Goal: Task Accomplishment & Management: Complete application form

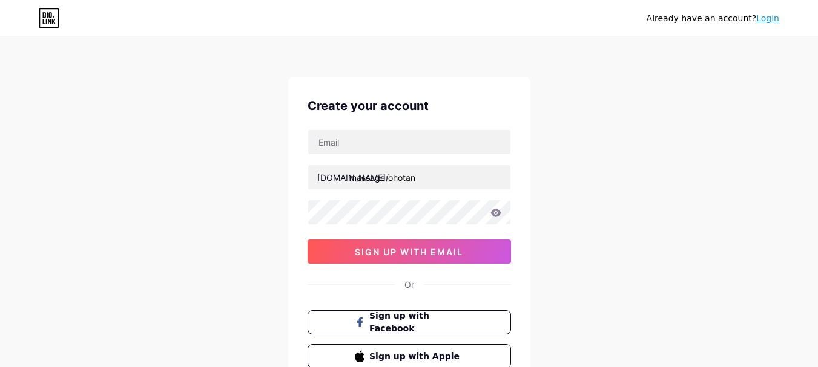
scroll to position [61, 0]
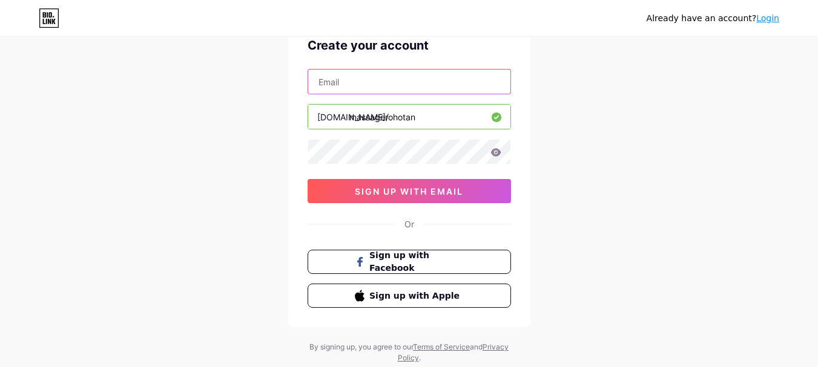
click at [383, 81] on input "text" at bounding box center [409, 82] width 202 height 24
type input "[PERSON_NAME][EMAIL_ADDRESS][DOMAIN_NAME]"
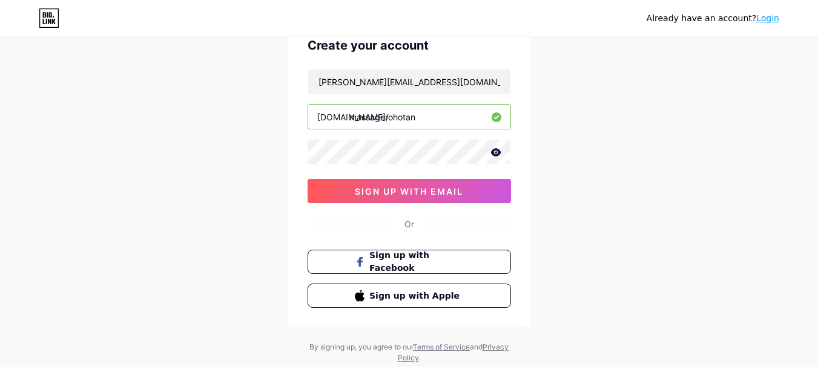
click at [499, 152] on icon at bounding box center [495, 152] width 10 height 8
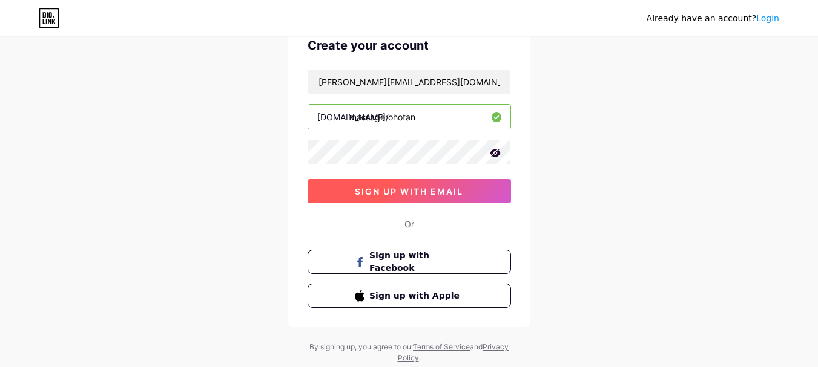
click at [445, 188] on span "sign up with email" at bounding box center [409, 191] width 108 height 10
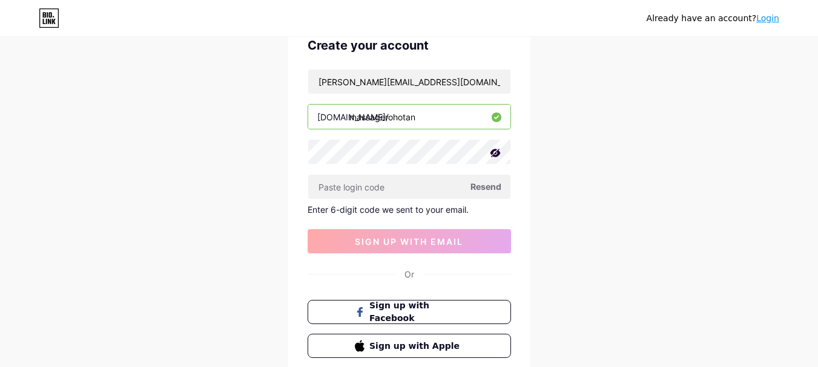
click at [484, 190] on span "Resend" at bounding box center [485, 186] width 31 height 13
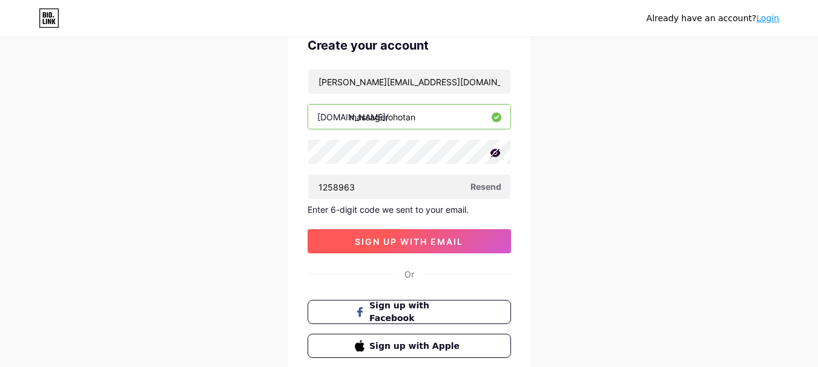
click at [423, 248] on button "sign up with email" at bounding box center [409, 241] width 203 height 24
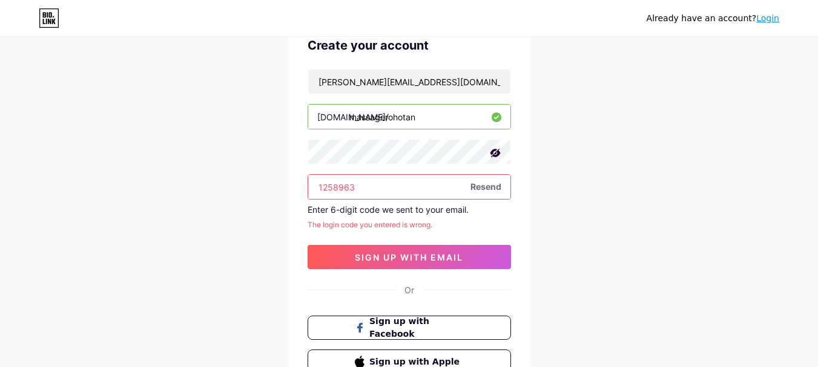
drag, startPoint x: 380, startPoint y: 193, endPoint x: 347, endPoint y: 199, distance: 32.7
click at [347, 199] on div "1258963" at bounding box center [409, 186] width 203 height 25
type input "125896"
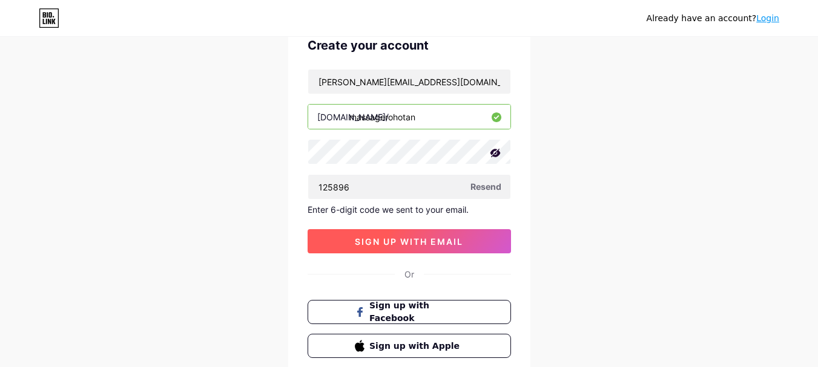
click at [386, 242] on span "sign up with email" at bounding box center [409, 242] width 108 height 10
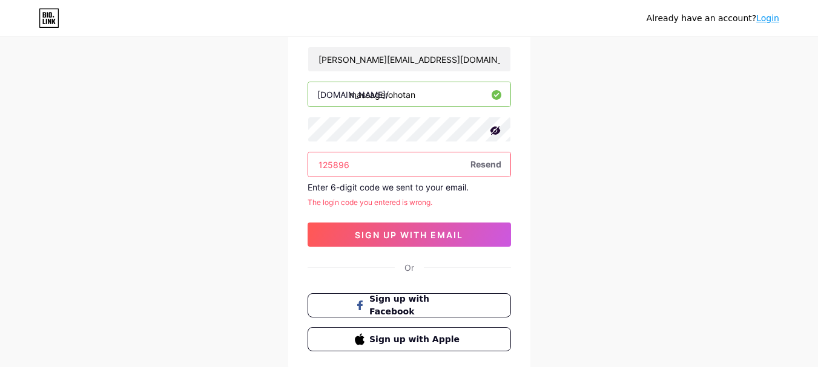
scroll to position [0, 0]
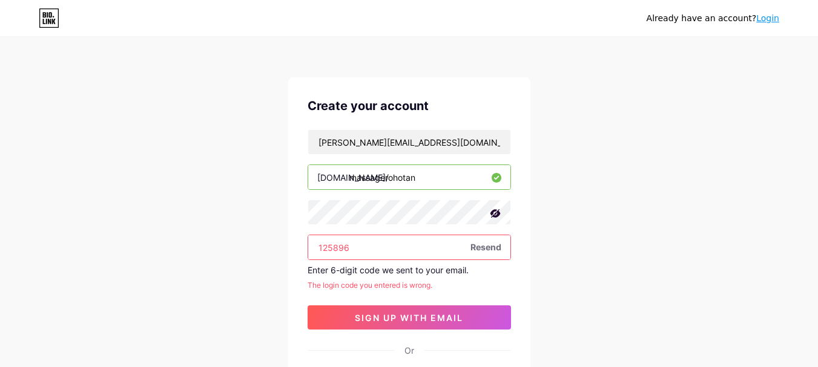
drag, startPoint x: 288, startPoint y: 45, endPoint x: 296, endPoint y: 39, distance: 9.6
